Goal: Task Accomplishment & Management: Manage account settings

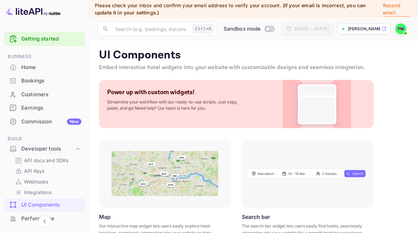
scroll to position [154, 0]
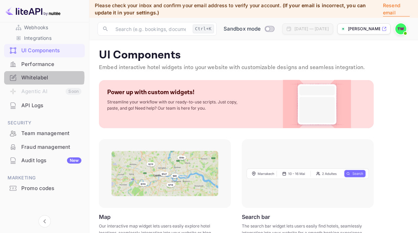
click at [40, 77] on div "Whitelabel" at bounding box center [51, 78] width 60 height 8
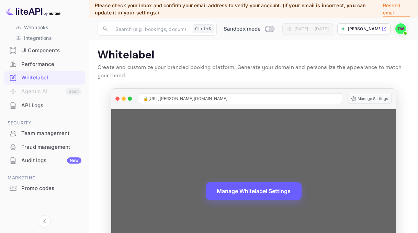
click at [259, 193] on button "Manage Whitelabel Settings" at bounding box center [254, 191] width 96 height 18
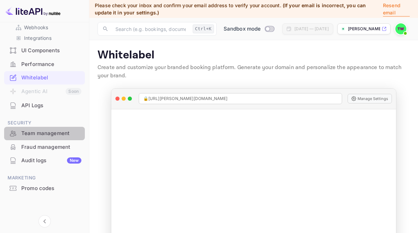
click at [58, 131] on div "Team management" at bounding box center [51, 133] width 60 height 8
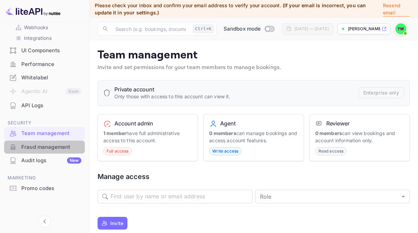
click at [57, 143] on div "Fraud management" at bounding box center [51, 147] width 60 height 8
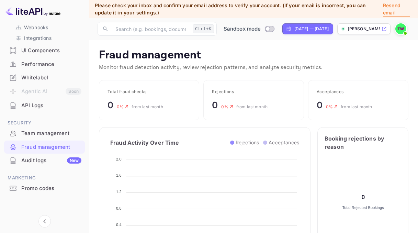
scroll to position [136, 128]
click at [49, 157] on div "Audit logs New" at bounding box center [51, 160] width 60 height 8
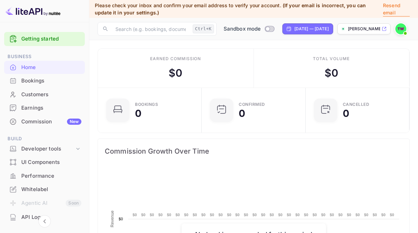
scroll to position [106, 94]
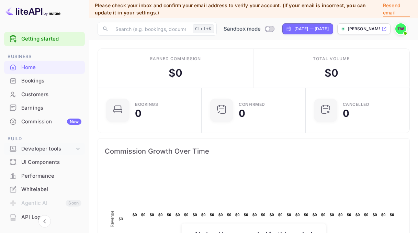
click at [75, 146] on icon at bounding box center [77, 148] width 7 height 7
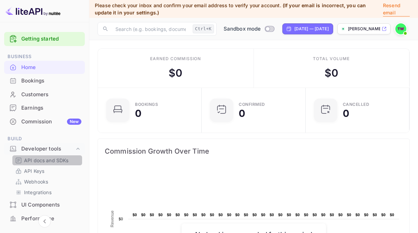
click at [56, 157] on p "API docs and SDKs" at bounding box center [46, 159] width 45 height 7
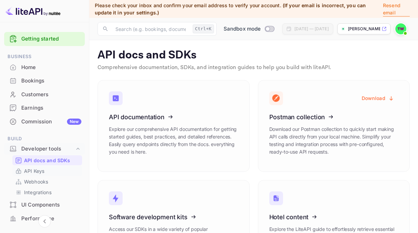
click at [32, 170] on p "API Keys" at bounding box center [34, 170] width 20 height 7
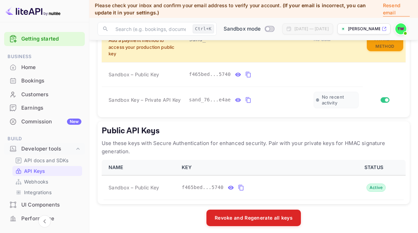
scroll to position [238, 0]
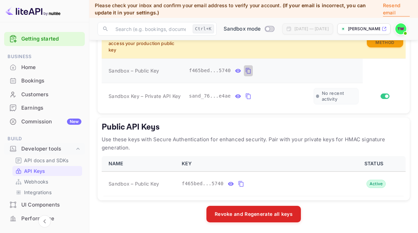
click at [245, 70] on icon "private api keys table" at bounding box center [248, 71] width 6 height 8
